Goal: Task Accomplishment & Management: Manage account settings

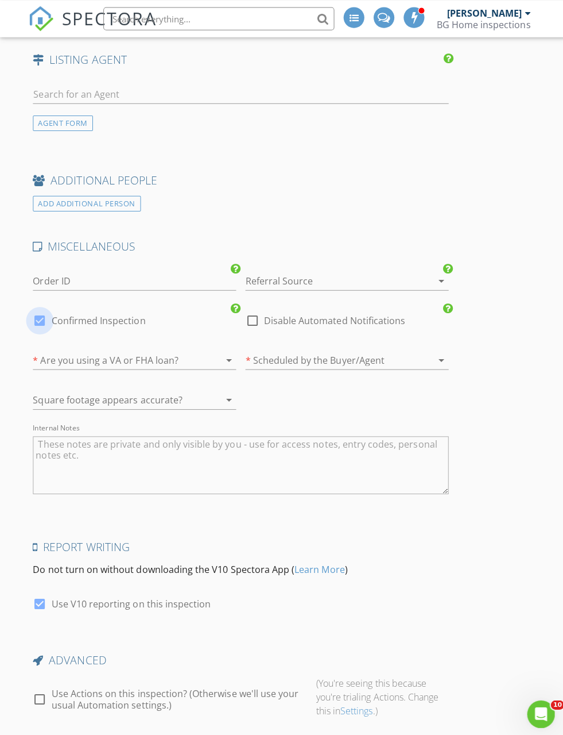
scroll to position [1745, 0]
click at [41, 315] on div at bounding box center [40, 318] width 20 height 20
checkbox input "false"
checkbox input "true"
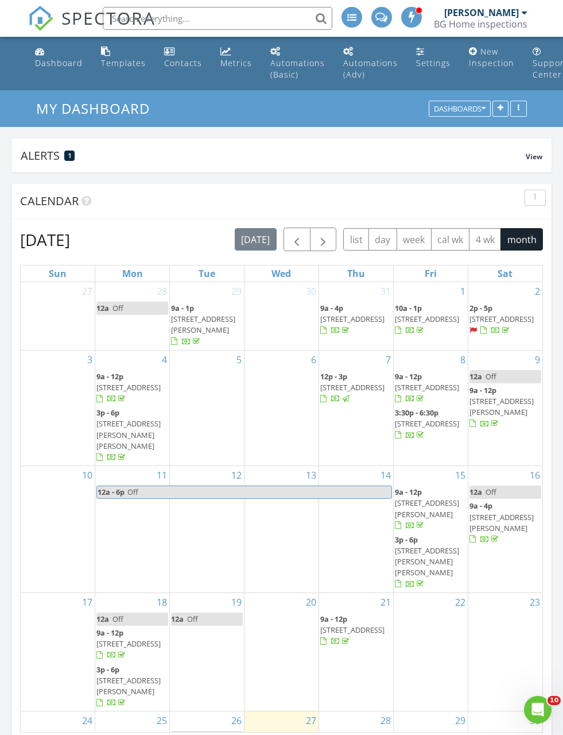
scroll to position [1075, 564]
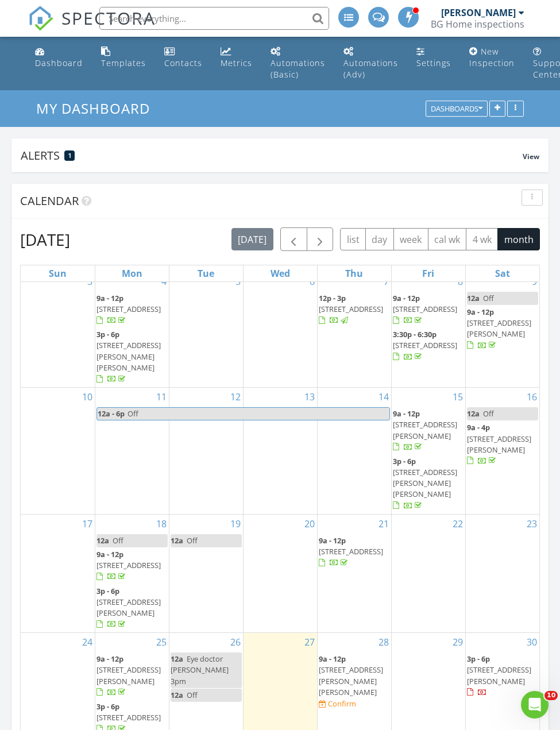
scroll to position [77, 0]
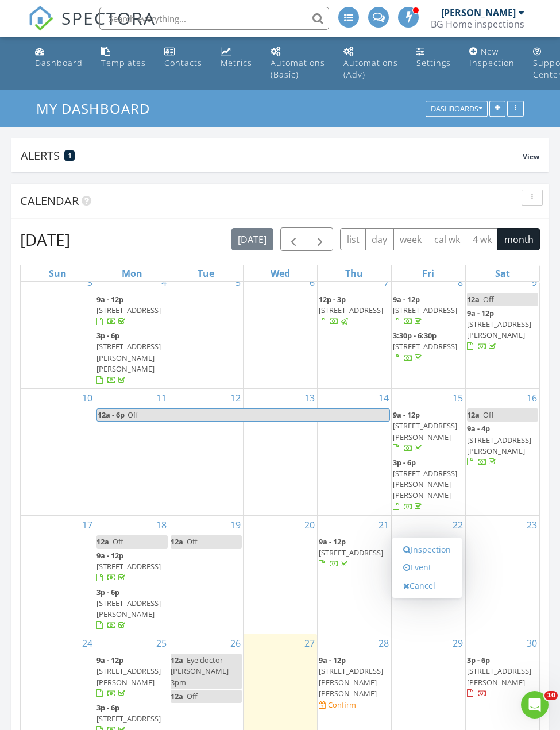
click at [437, 553] on link "Inspection" at bounding box center [426, 549] width 59 height 18
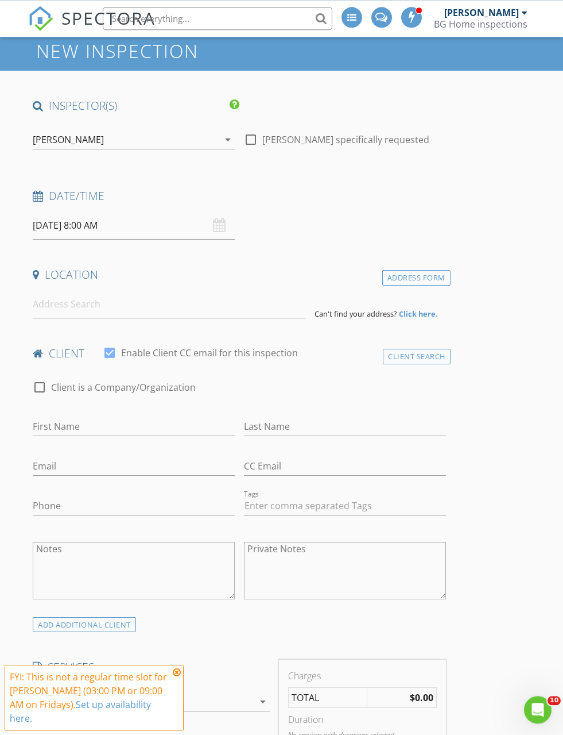
scroll to position [55, 0]
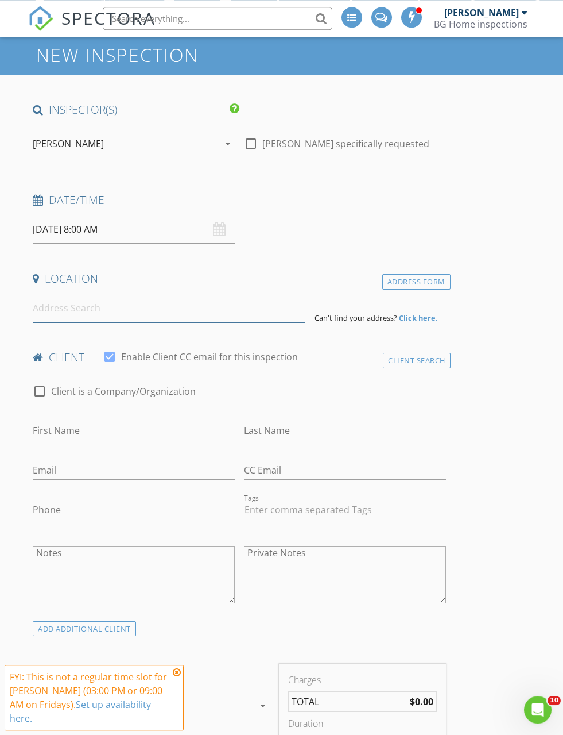
click at [64, 310] on input at bounding box center [169, 308] width 272 height 28
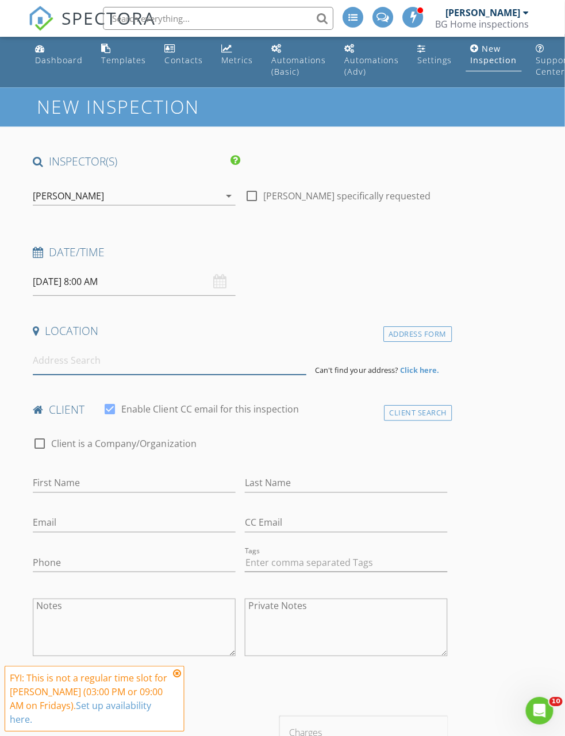
scroll to position [0, 0]
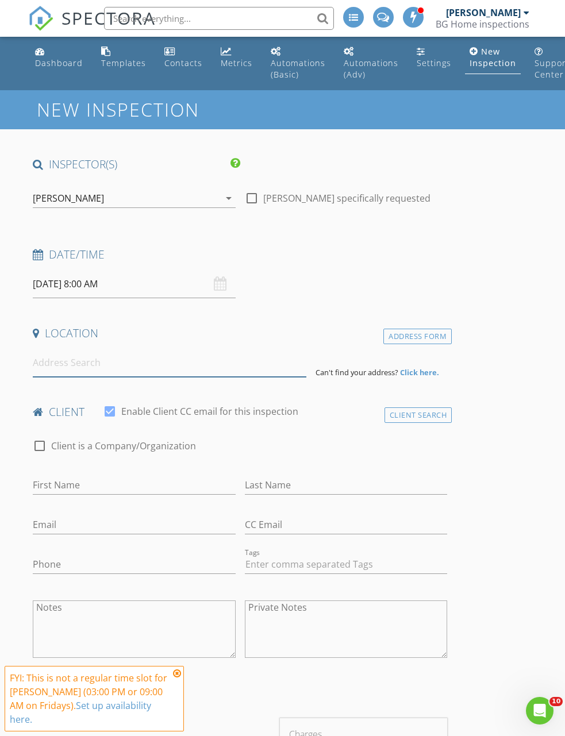
click at [155, 369] on input at bounding box center [169, 363] width 273 height 28
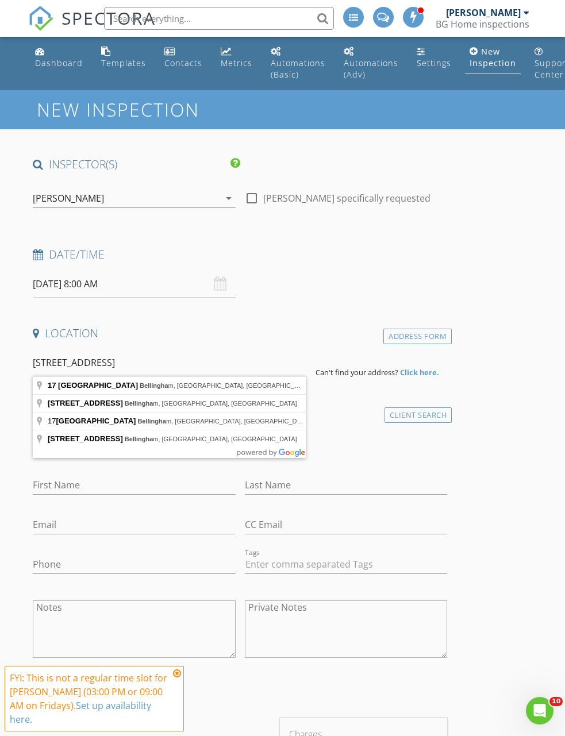
type input "17 Pine Street, Bellingham, MA, USA"
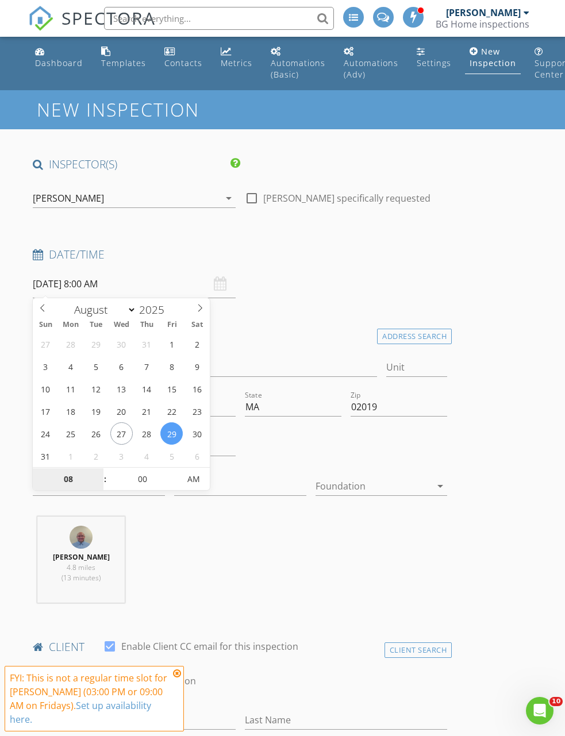
click at [68, 473] on input "08" at bounding box center [68, 479] width 71 height 23
type input "3"
type input "08/29/2025 3:00 AM"
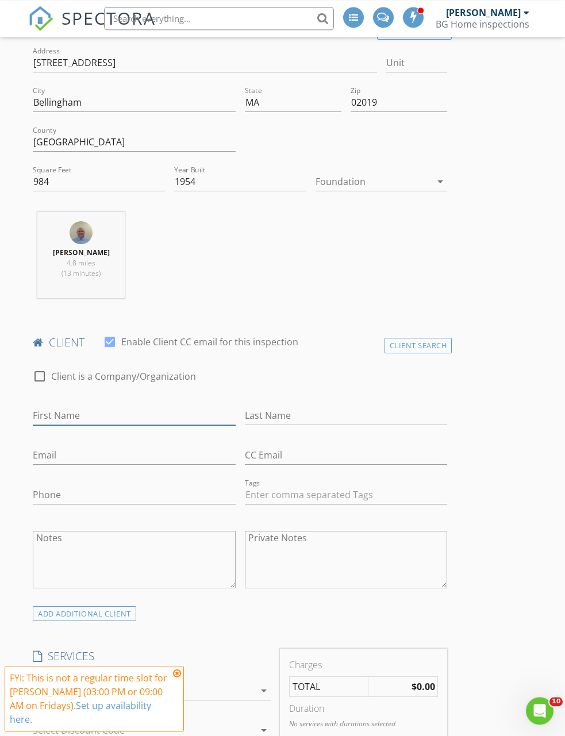
click at [153, 420] on input "First Name" at bounding box center [134, 415] width 203 height 19
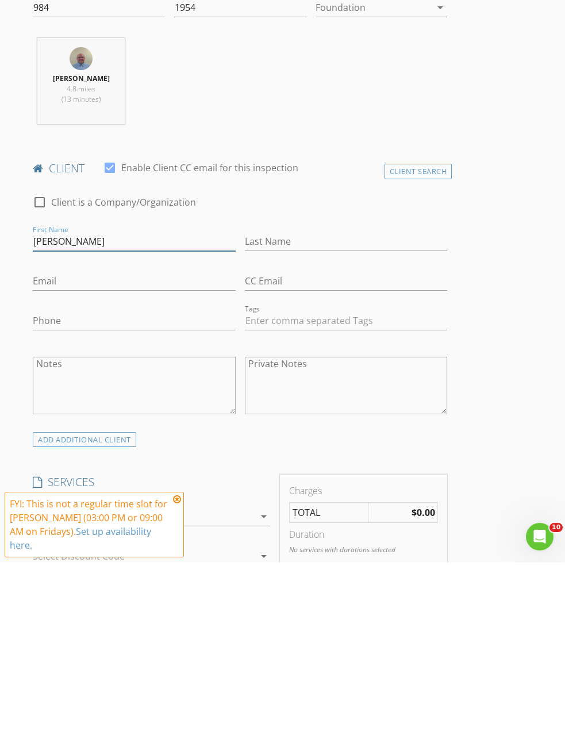
type input "Corbin"
click at [325, 406] on input "Last Name" at bounding box center [346, 415] width 203 height 19
type input "Beall"
click at [192, 446] on input "Email" at bounding box center [134, 455] width 203 height 19
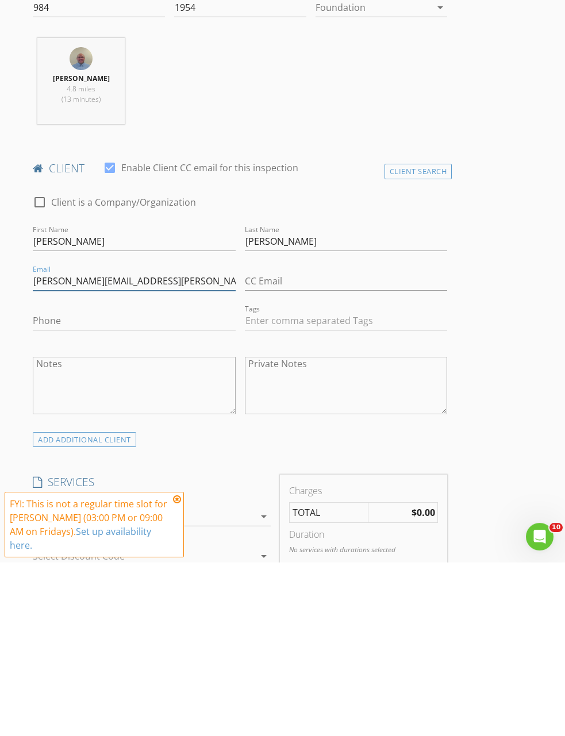
type input "Corbin.beall@pillartopost.com"
click at [176, 485] on input "Phone" at bounding box center [134, 494] width 203 height 19
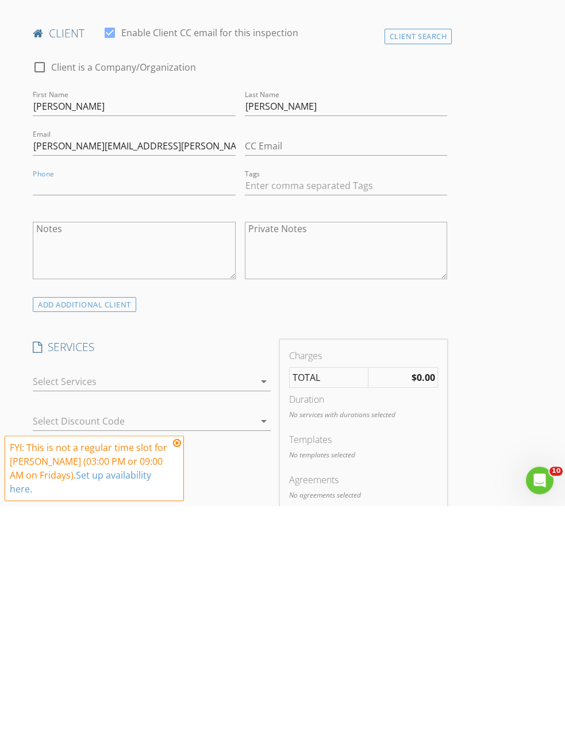
click at [242, 603] on div at bounding box center [144, 612] width 222 height 18
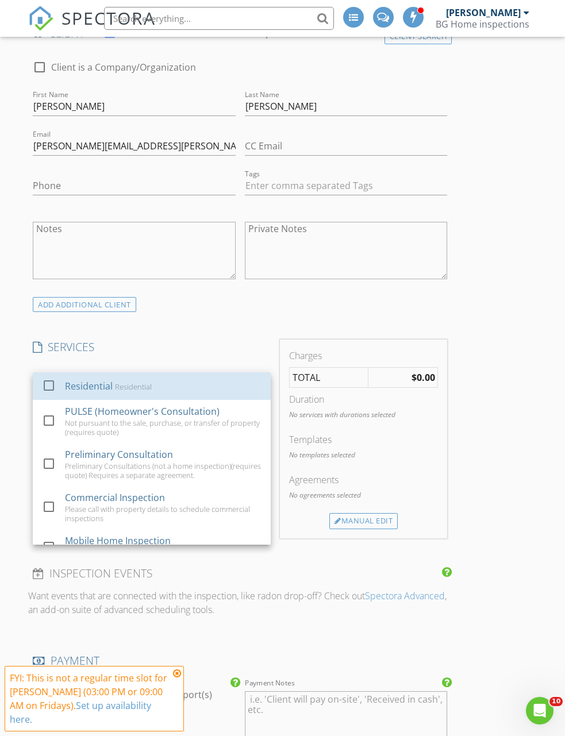
click at [188, 380] on div "Residential Residential" at bounding box center [163, 385] width 196 height 23
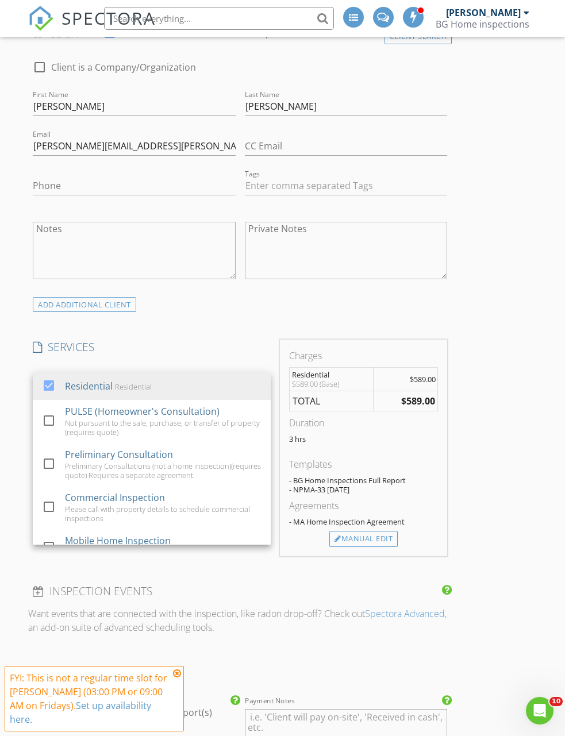
click at [500, 370] on div "INSPECTOR(S) check_box Brett Garceau PRIMARY Brett Garceau arrow_drop_down chec…" at bounding box center [282, 612] width 508 height 2138
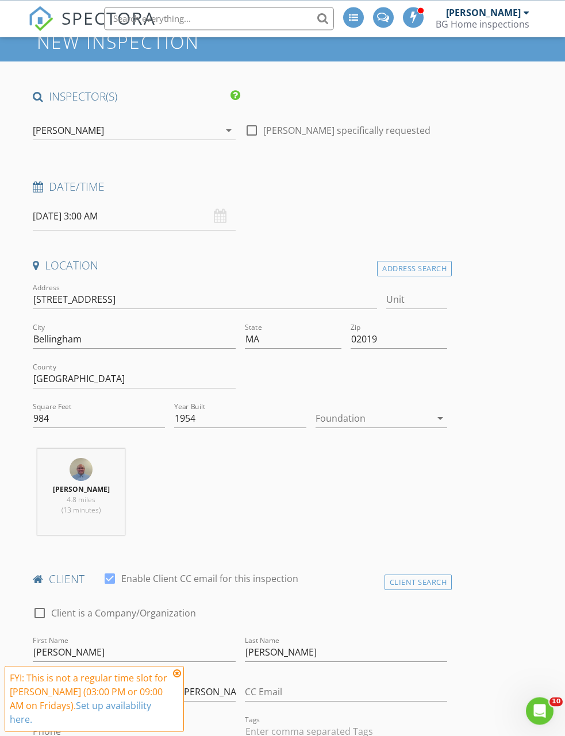
scroll to position [67, 0]
click at [107, 215] on input "08/29/2025 3:00 AM" at bounding box center [134, 217] width 203 height 28
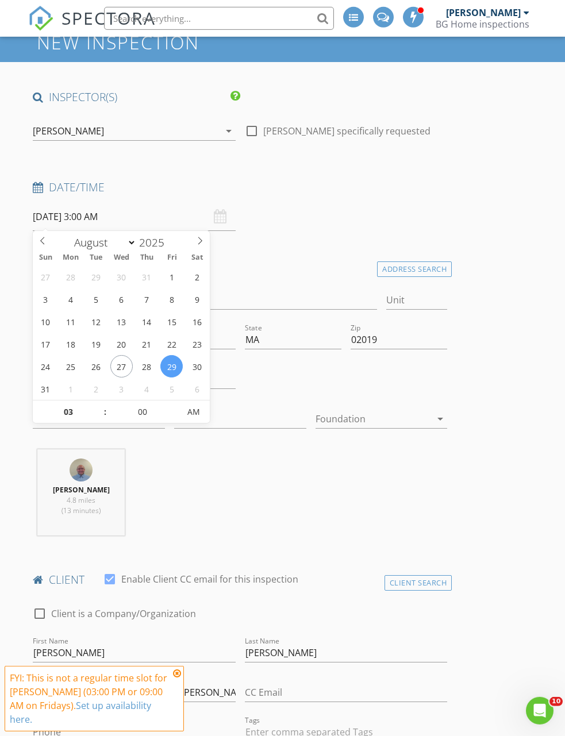
type input "08/29/2025 3:00 PM"
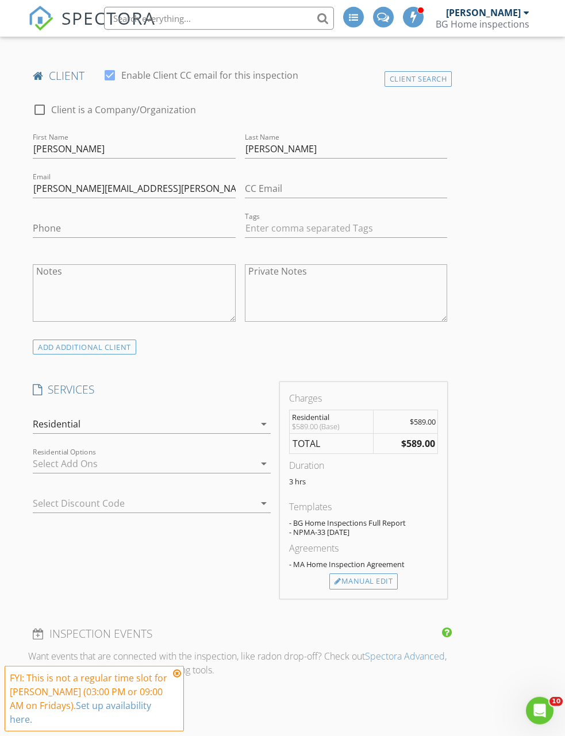
scroll to position [553, 0]
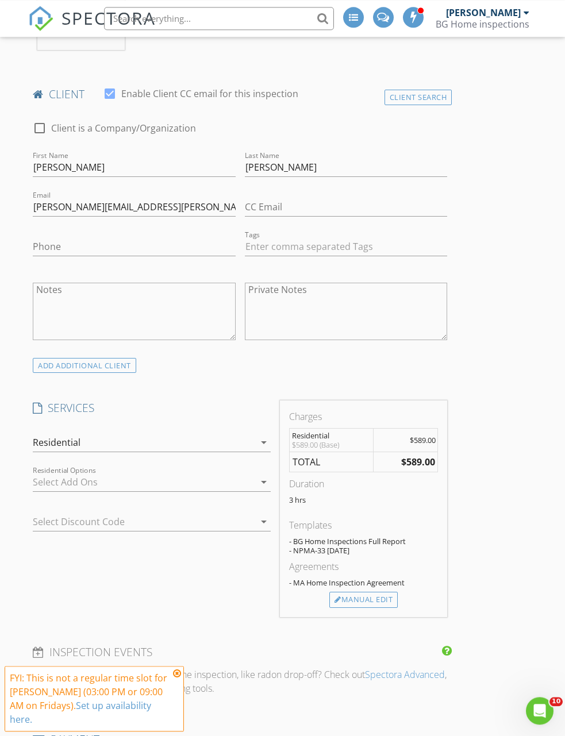
click at [168, 308] on textarea "Notes" at bounding box center [134, 311] width 203 height 57
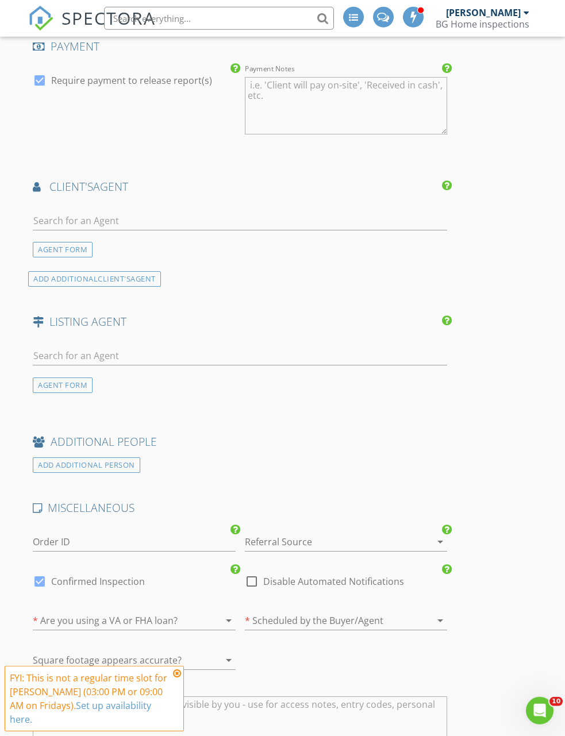
scroll to position [1246, 0]
type textarea "This inspection is for the bank. This was scheduled by an inspector from Indian…"
click at [384, 540] on div at bounding box center [330, 541] width 171 height 18
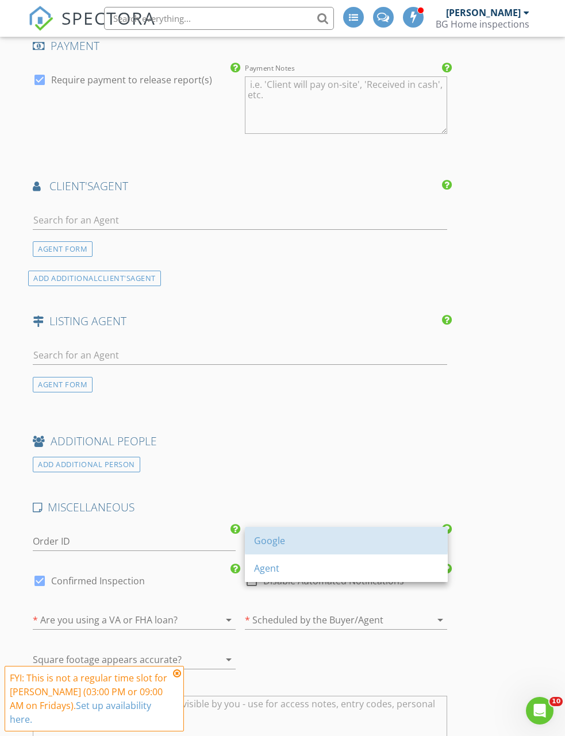
click at [293, 550] on div "Google" at bounding box center [346, 541] width 184 height 28
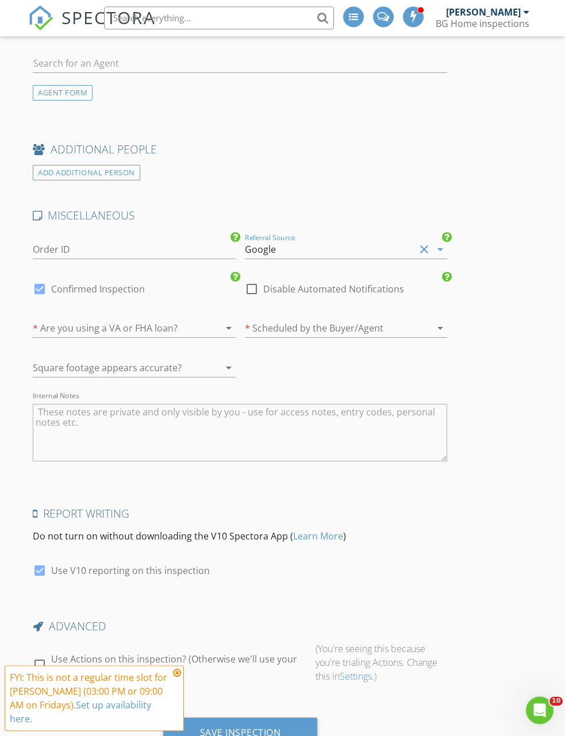
scroll to position [1537, 0]
click at [287, 732] on div "Save Inspection" at bounding box center [240, 733] width 155 height 31
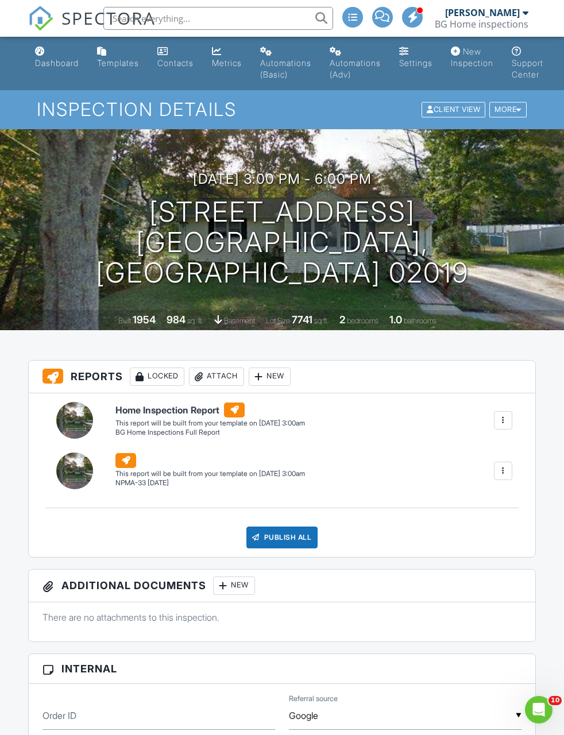
click at [61, 68] on link "Dashboard" at bounding box center [56, 57] width 53 height 33
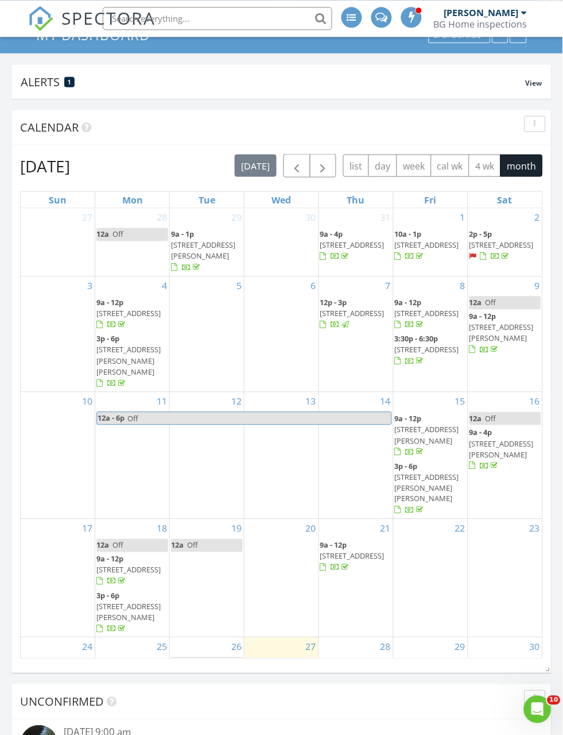
scroll to position [64, 0]
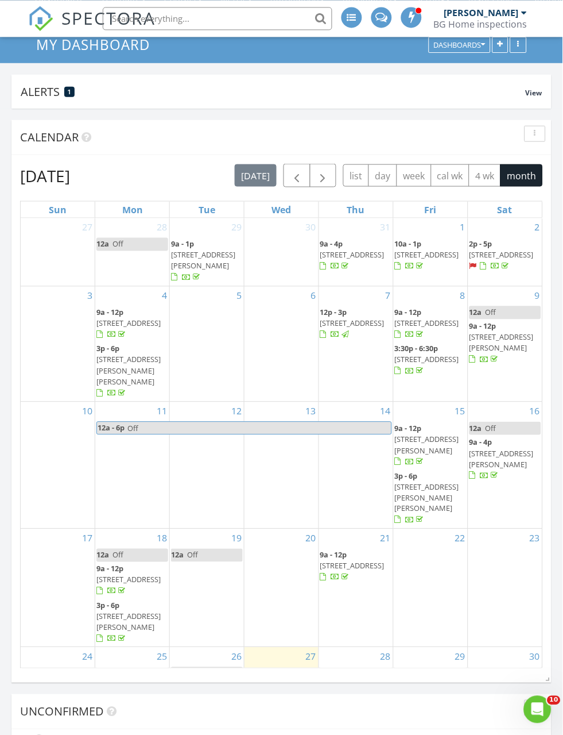
click at [333, 177] on button "button" at bounding box center [323, 175] width 27 height 24
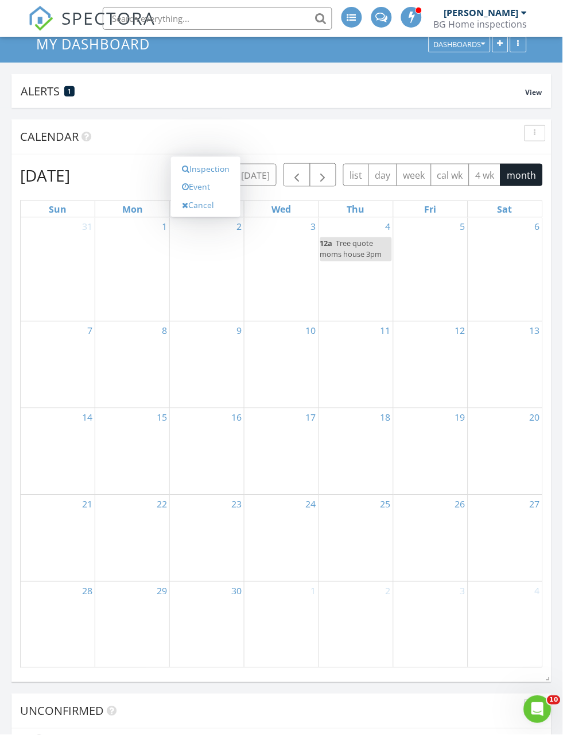
click at [209, 185] on link "Event" at bounding box center [205, 186] width 59 height 18
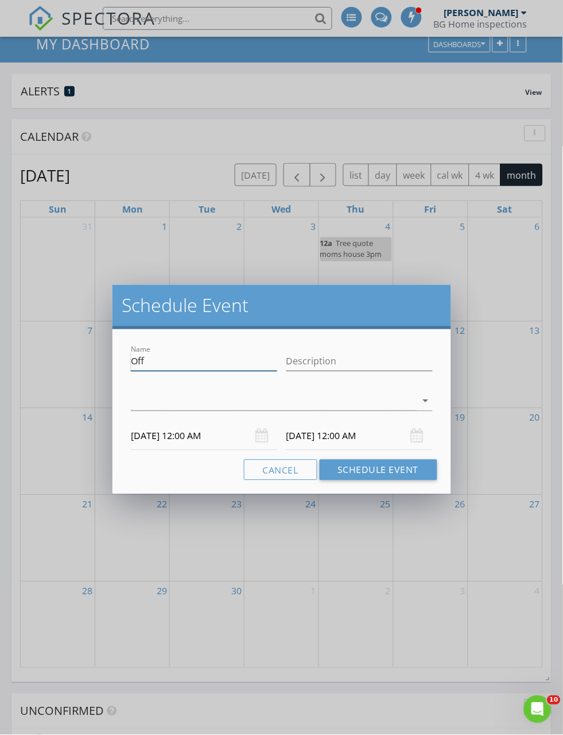
click at [210, 358] on input "Off" at bounding box center [204, 361] width 146 height 19
type input "O"
click at [390, 398] on div at bounding box center [273, 401] width 285 height 19
click at [252, 365] on input "Isn" at bounding box center [204, 361] width 146 height 19
type input "Isn setup 3pm"
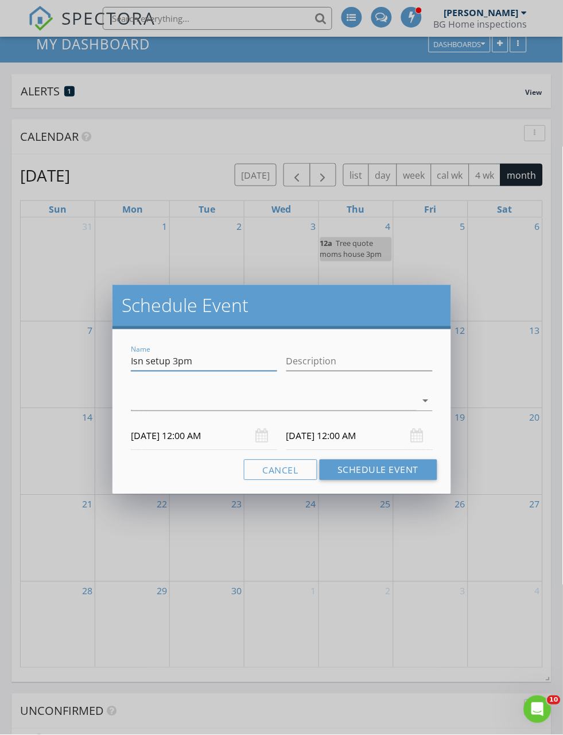
click at [408, 402] on div at bounding box center [273, 401] width 285 height 19
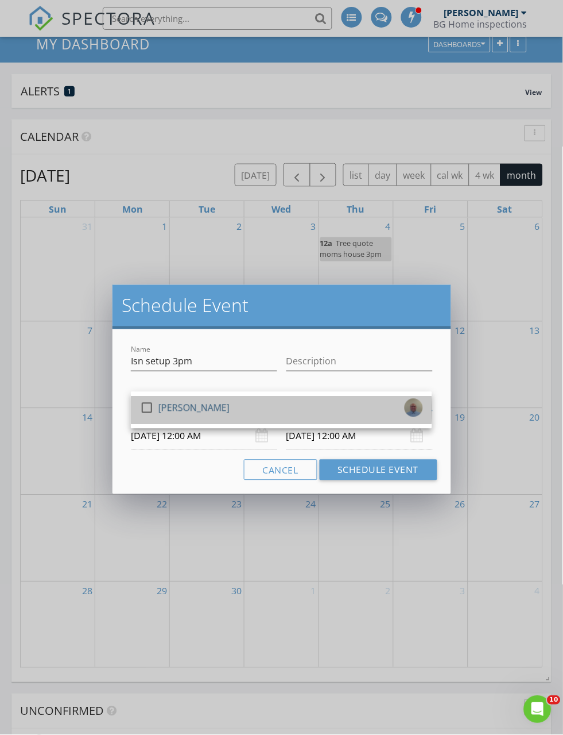
click at [335, 417] on div "check_box_outline_blank Brett Garceau" at bounding box center [281, 410] width 283 height 23
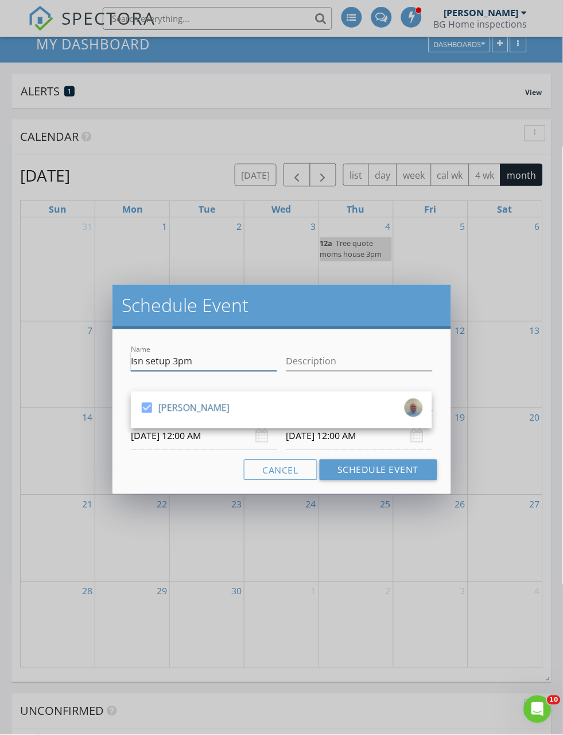
click at [261, 366] on input "Isn setup 3pm" at bounding box center [204, 361] width 146 height 19
click at [408, 469] on button "Schedule Event" at bounding box center [379, 469] width 118 height 21
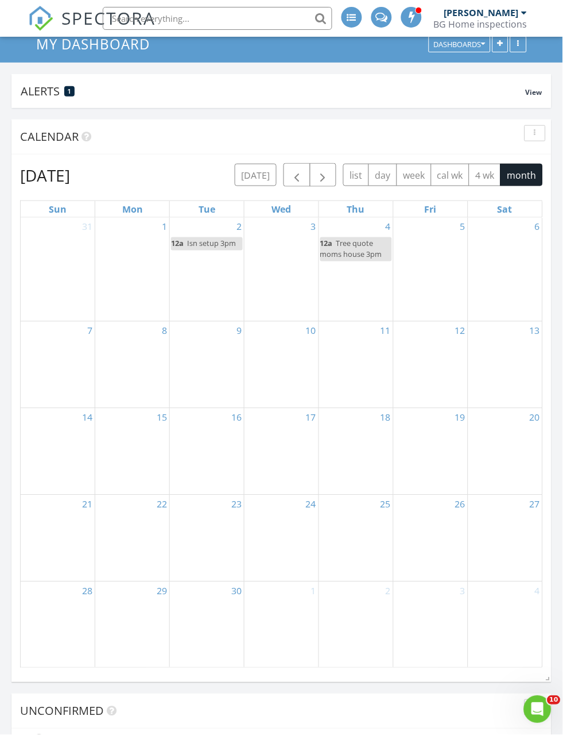
scroll to position [1075, 564]
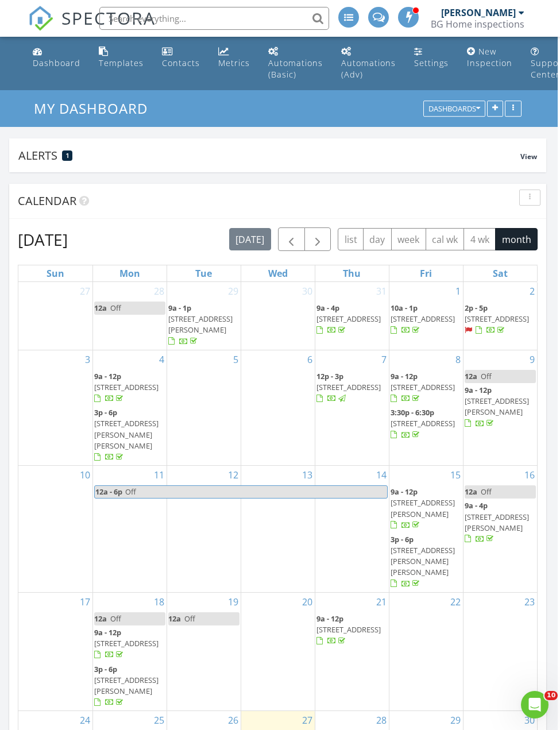
scroll to position [0, 2]
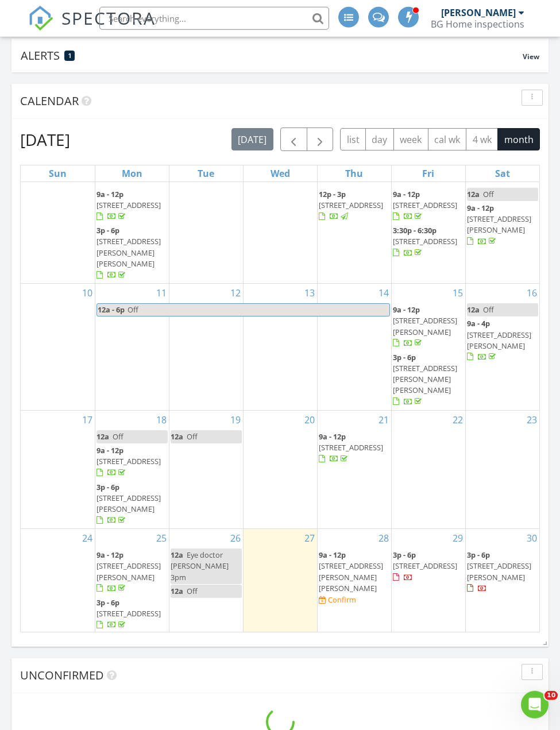
scroll to position [122, 0]
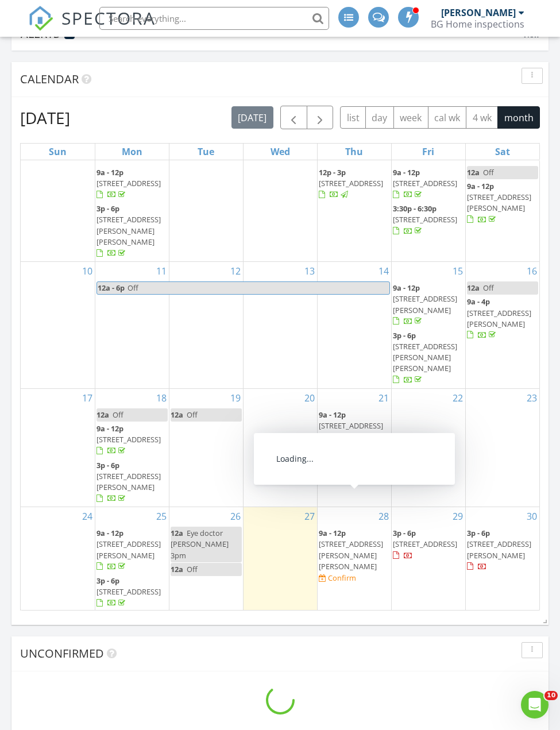
click at [358, 539] on span "[STREET_ADDRESS][PERSON_NAME][PERSON_NAME]" at bounding box center [351, 555] width 64 height 32
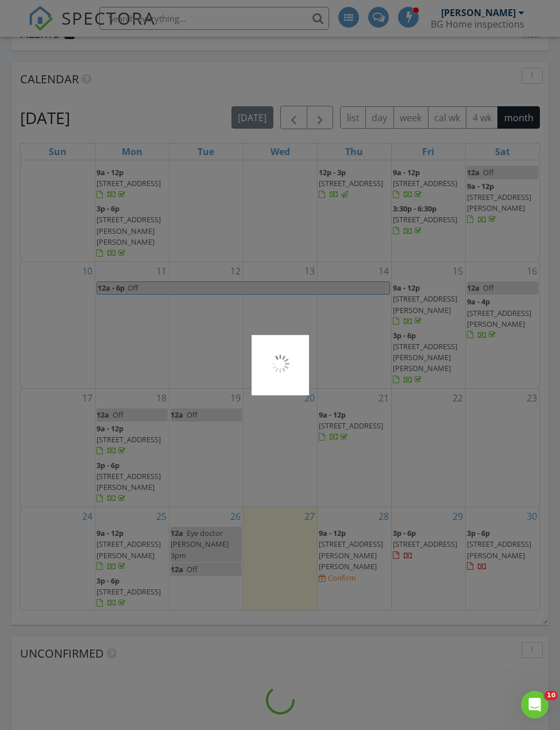
click at [360, 497] on div at bounding box center [280, 365] width 560 height 730
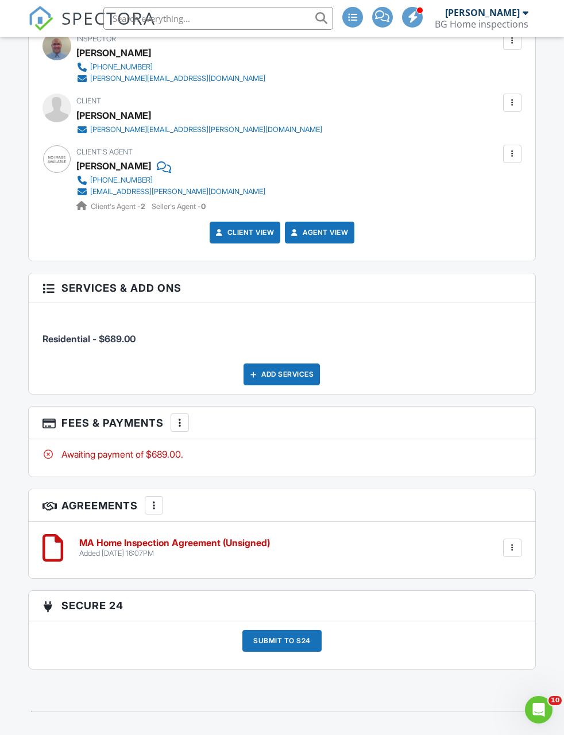
scroll to position [1505, 0]
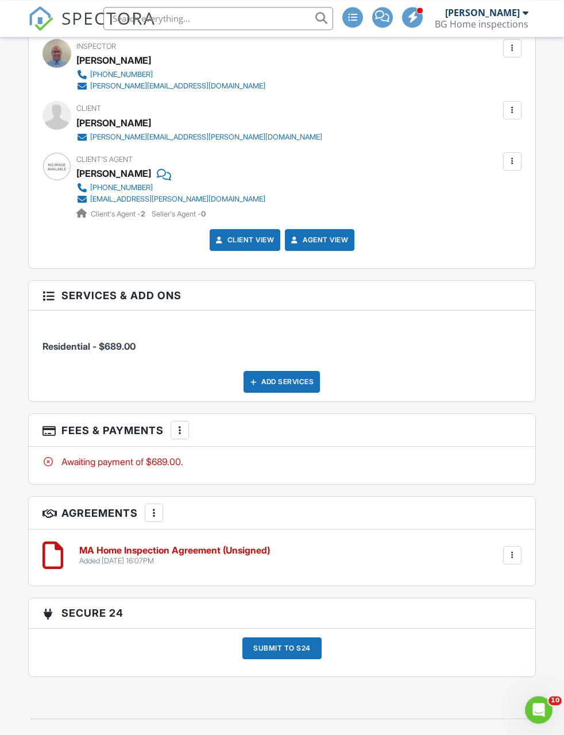
click at [514, 109] on div at bounding box center [512, 110] width 11 height 11
click at [414, 143] on li "Edit" at bounding box center [451, 145] width 128 height 29
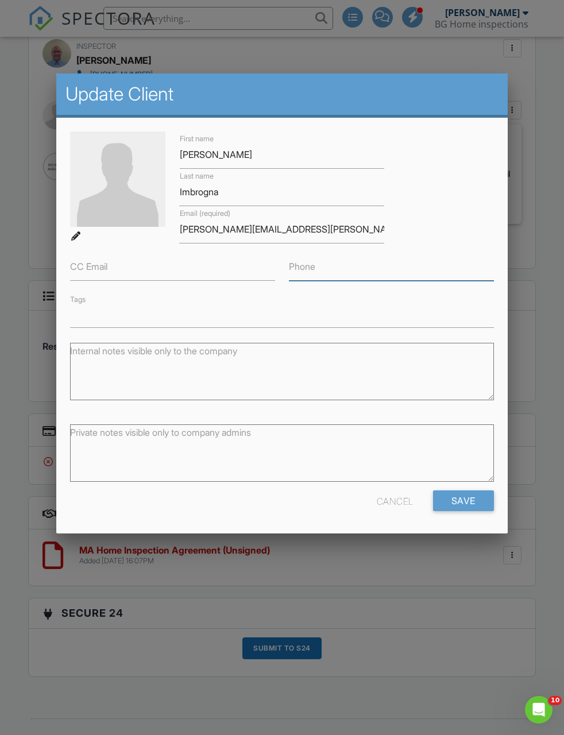
click at [364, 275] on input "Phone" at bounding box center [391, 267] width 205 height 28
type input "[PHONE_NUMBER]"
click at [468, 507] on input "Save" at bounding box center [463, 501] width 61 height 21
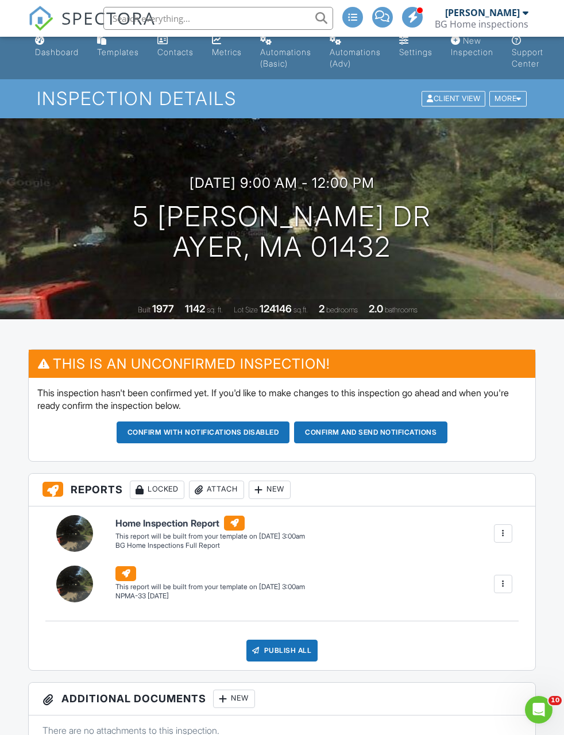
click at [40, 13] on img at bounding box center [40, 18] width 25 height 25
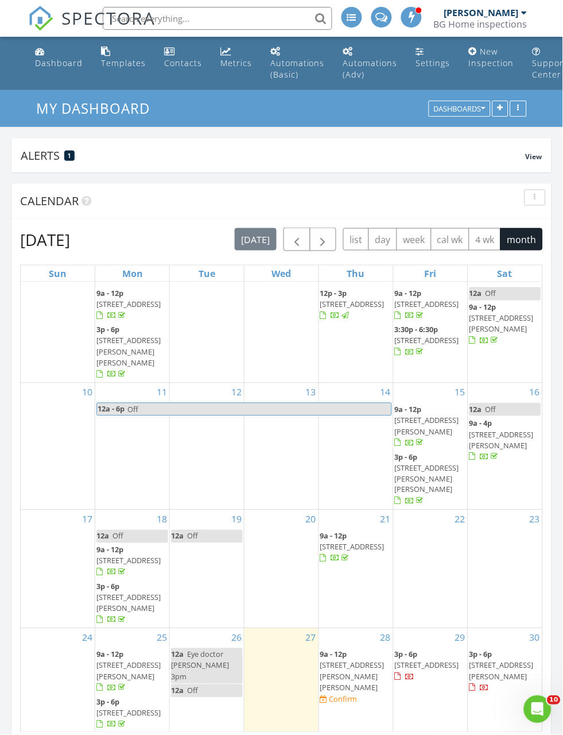
scroll to position [82, 0]
